Goal: Contribute content: Add original content to the website for others to see

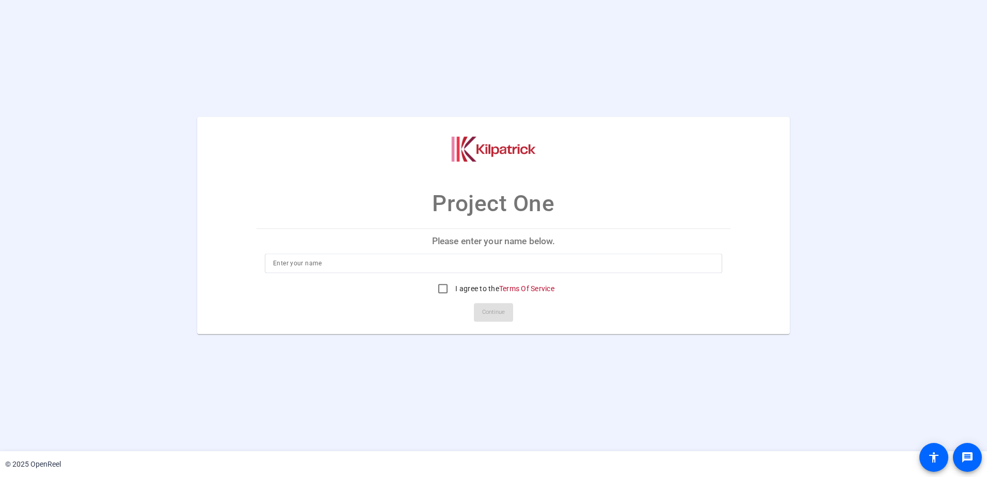
click at [273, 264] on input at bounding box center [493, 264] width 441 height 12
type input "[PERSON_NAME]"
click at [643, 314] on mat-card-actions "Continue" at bounding box center [493, 312] width 482 height 27
click at [439, 291] on input "I agree to the Terms Of Service" at bounding box center [442, 289] width 21 height 21
checkbox input "true"
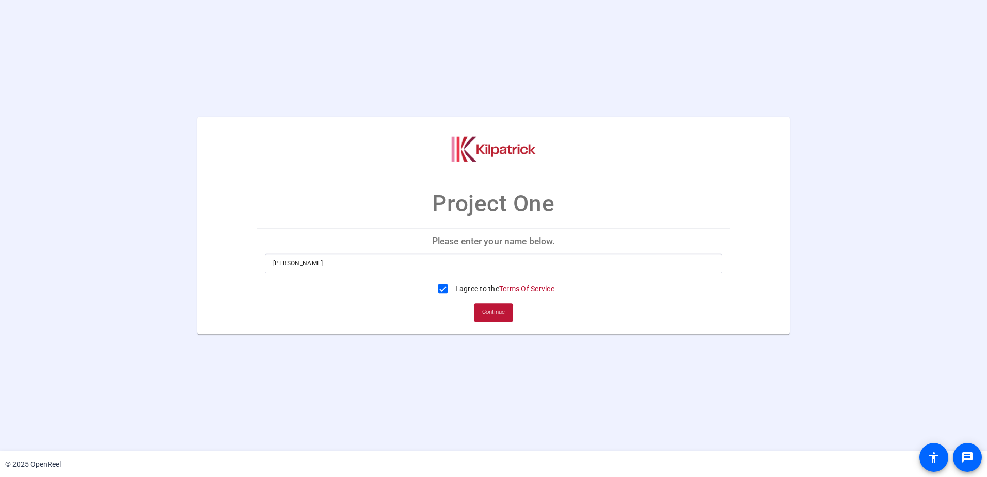
click at [486, 311] on span "Continue" at bounding box center [493, 312] width 23 height 15
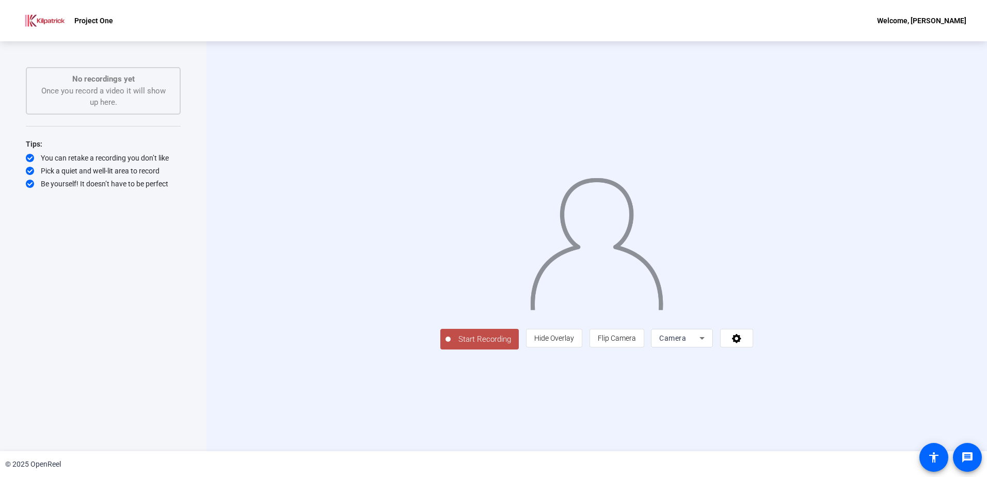
click at [451, 345] on span "Start Recording" at bounding box center [485, 339] width 68 height 12
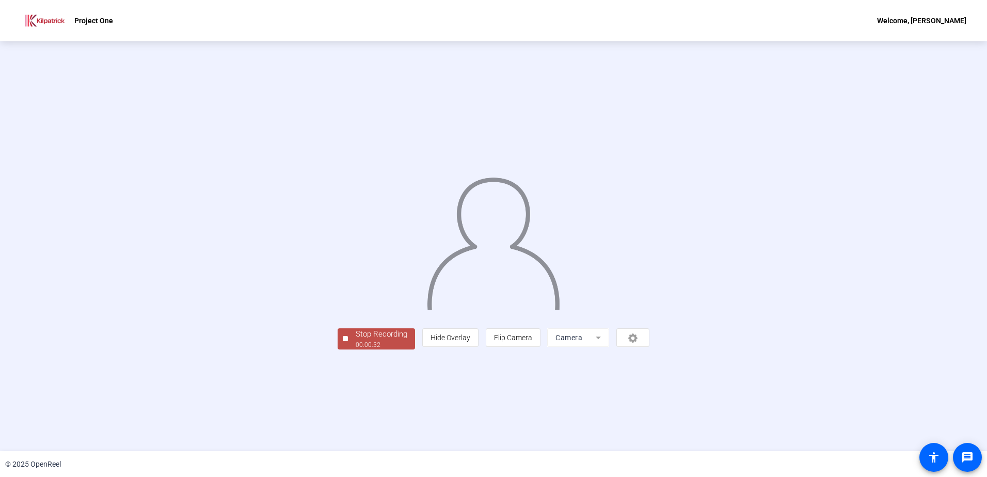
click at [356, 349] on div "00:00:32" at bounding box center [382, 344] width 52 height 9
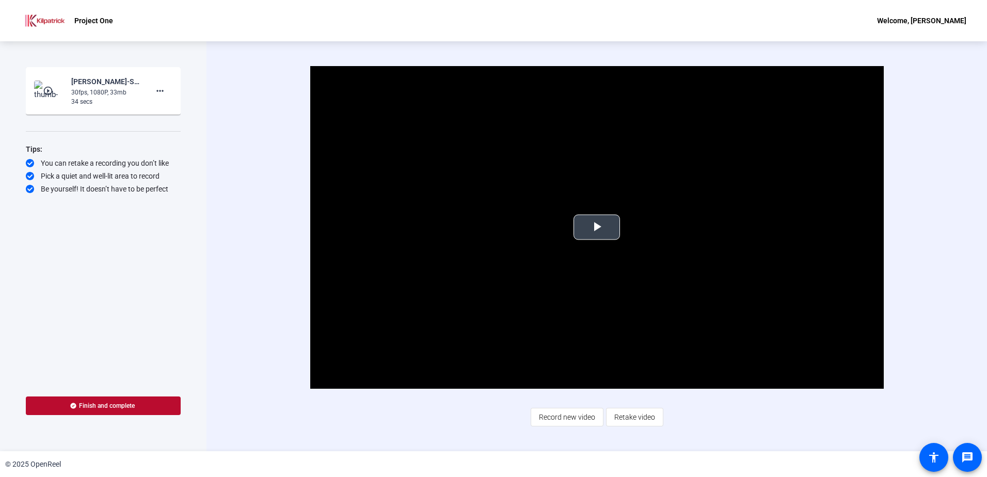
click at [597, 227] on span "Video Player" at bounding box center [597, 227] width 0 height 0
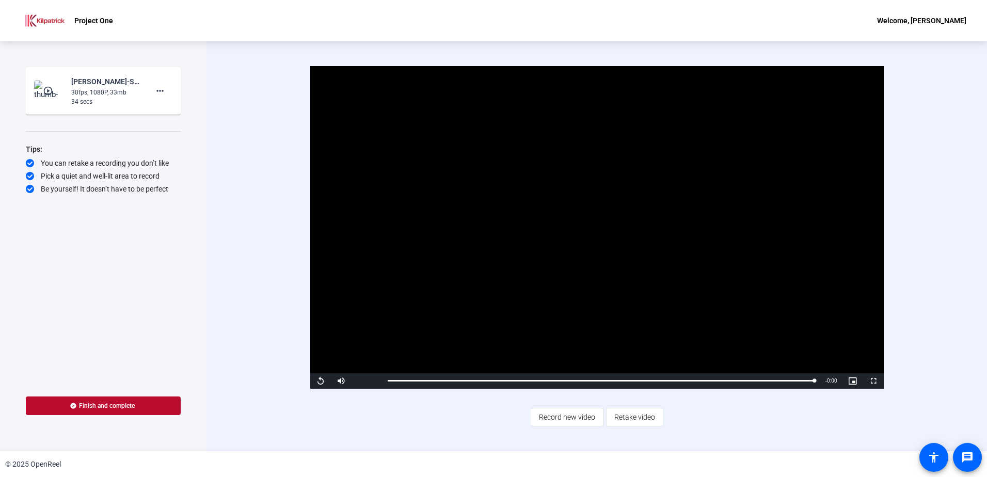
click at [940, 277] on div "Video Player is loading. Play Video Replay Mute Current Time 0:33 / Duration 0:…" at bounding box center [596, 246] width 780 height 410
drag, startPoint x: 814, startPoint y: 379, endPoint x: 384, endPoint y: 380, distance: 430.4
click at [388, 380] on div "0:00" at bounding box center [388, 380] width 0 height 3
click at [320, 381] on span "Video Player" at bounding box center [320, 381] width 21 height 0
click at [633, 419] on span "Retake video" at bounding box center [634, 417] width 41 height 20
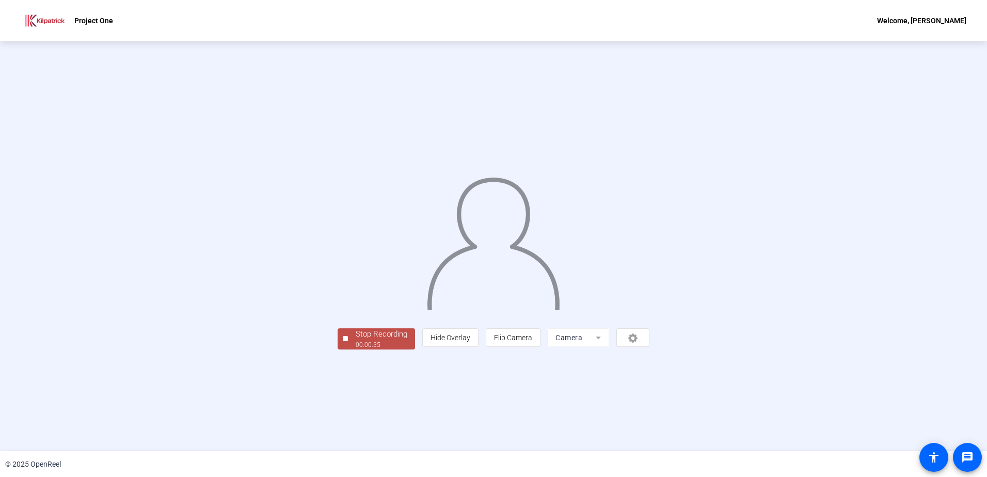
click at [356, 340] on div "Stop Recording" at bounding box center [382, 334] width 52 height 12
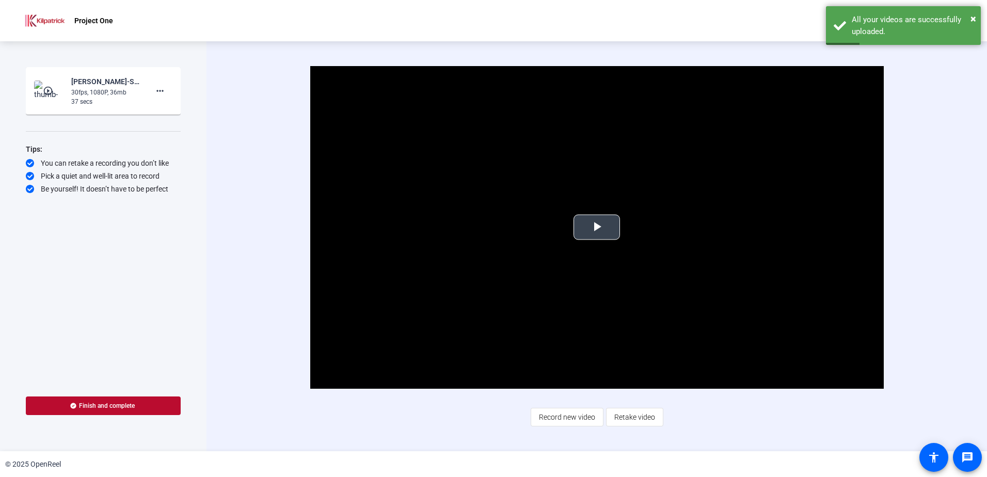
click at [597, 227] on span "Video Player" at bounding box center [597, 227] width 0 height 0
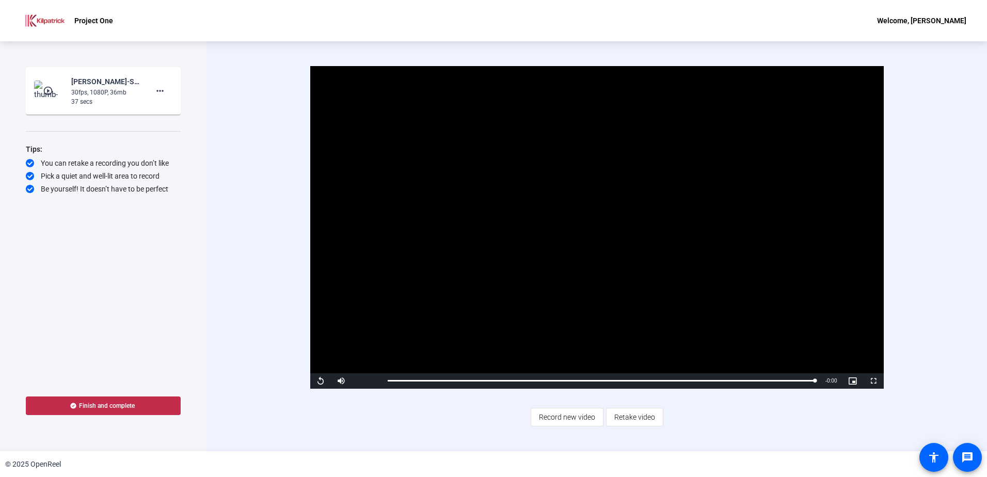
click at [90, 402] on span "Finish and complete" at bounding box center [107, 406] width 56 height 8
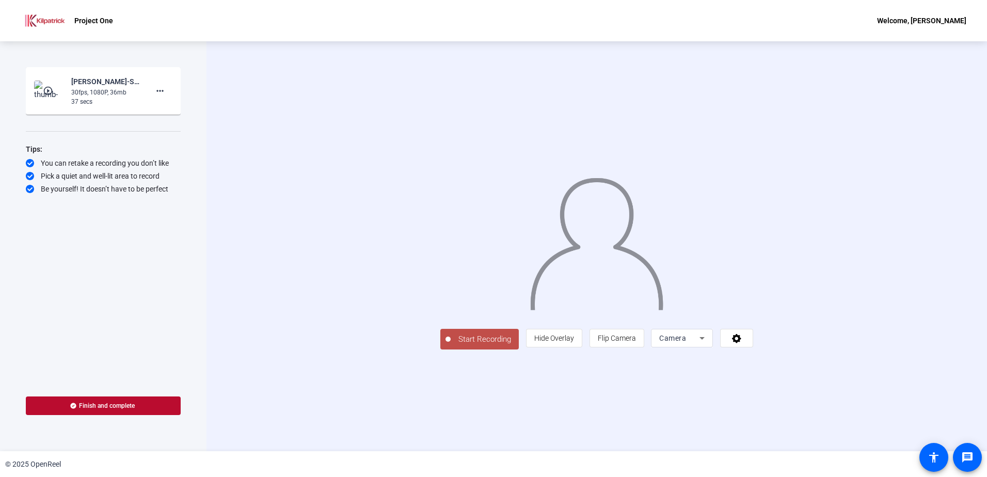
click at [451, 345] on span "Start Recording" at bounding box center [485, 339] width 68 height 12
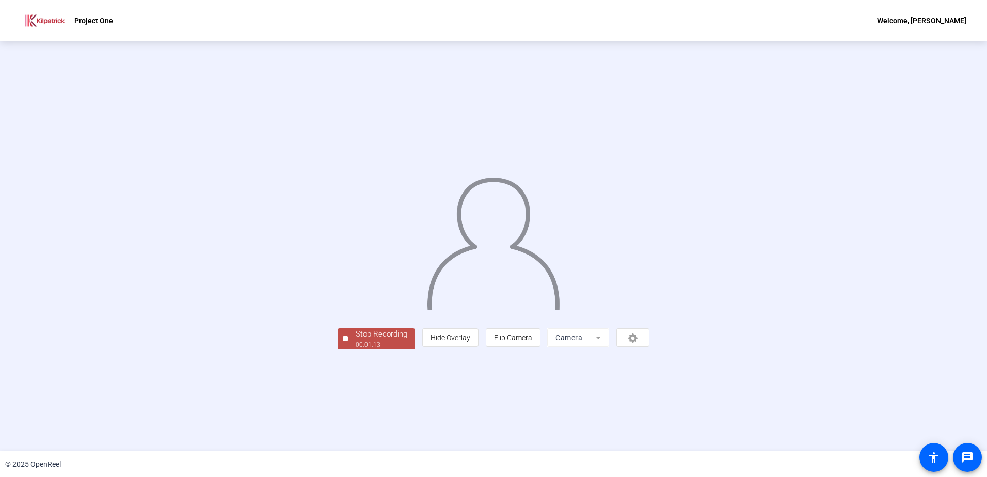
click at [356, 340] on div "Stop Recording" at bounding box center [382, 334] width 52 height 12
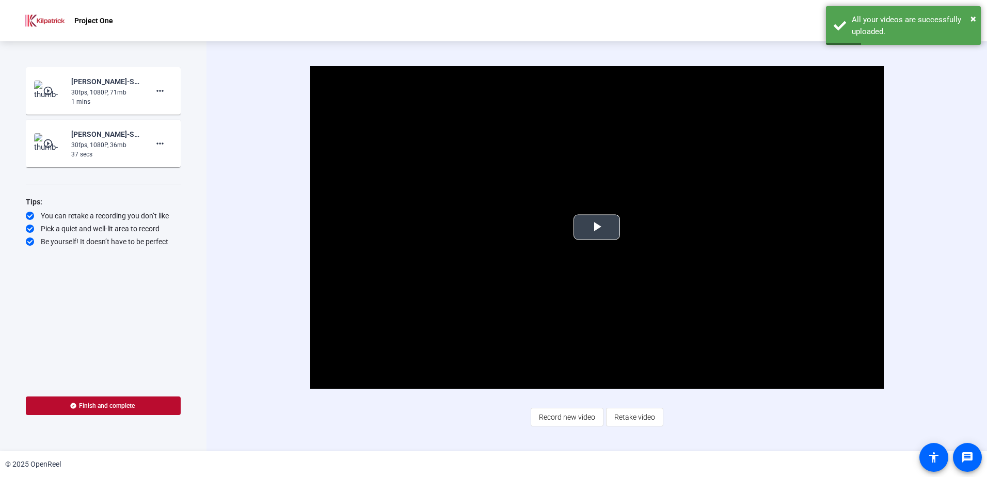
click at [597, 227] on span "Video Player" at bounding box center [597, 227] width 0 height 0
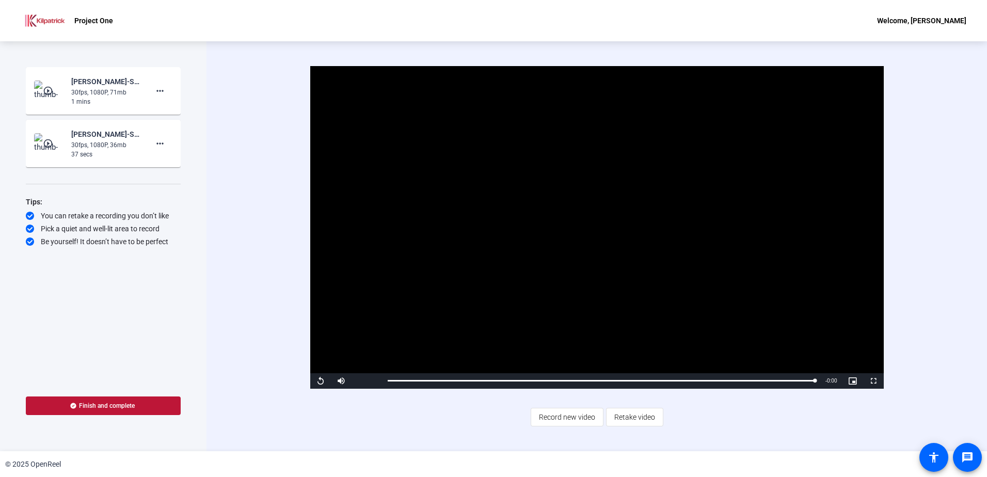
click at [84, 405] on span "Finish and complete" at bounding box center [107, 406] width 56 height 8
